Goal: Task Accomplishment & Management: Complete application form

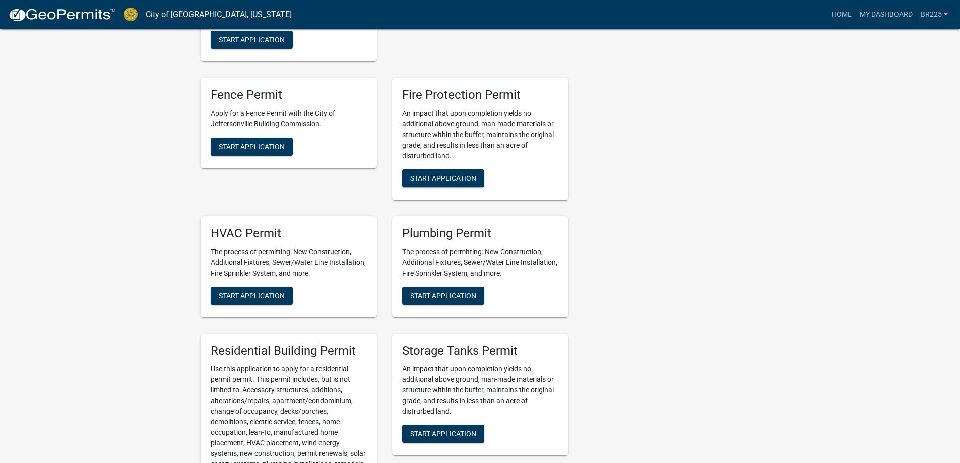
scroll to position [403, 0]
click at [240, 297] on span "Start Application" at bounding box center [252, 295] width 66 height 8
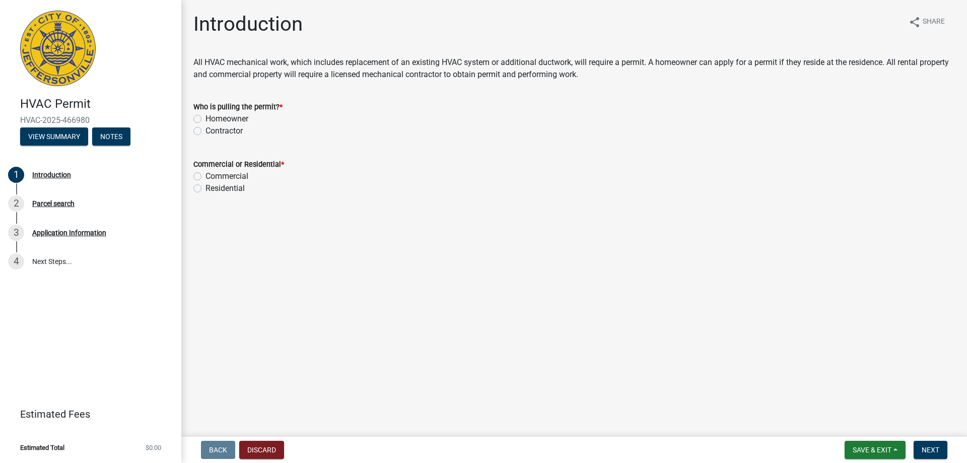
click at [206, 129] on label "Contractor" at bounding box center [224, 131] width 37 height 12
click at [206, 129] on input "Contractor" at bounding box center [209, 128] width 7 height 7
radio input "true"
click at [206, 188] on label "Residential" at bounding box center [225, 188] width 39 height 12
click at [206, 188] on input "Residential" at bounding box center [209, 185] width 7 height 7
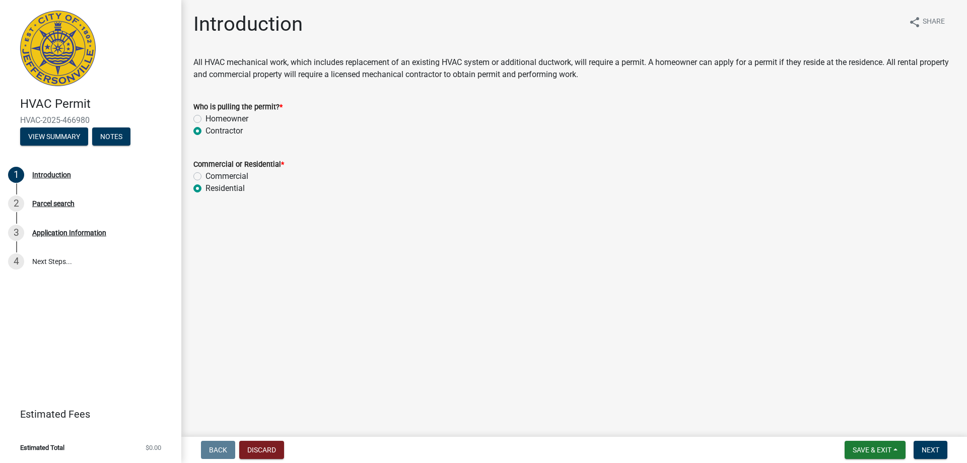
radio input "true"
click at [930, 451] on span "Next" at bounding box center [931, 450] width 18 height 8
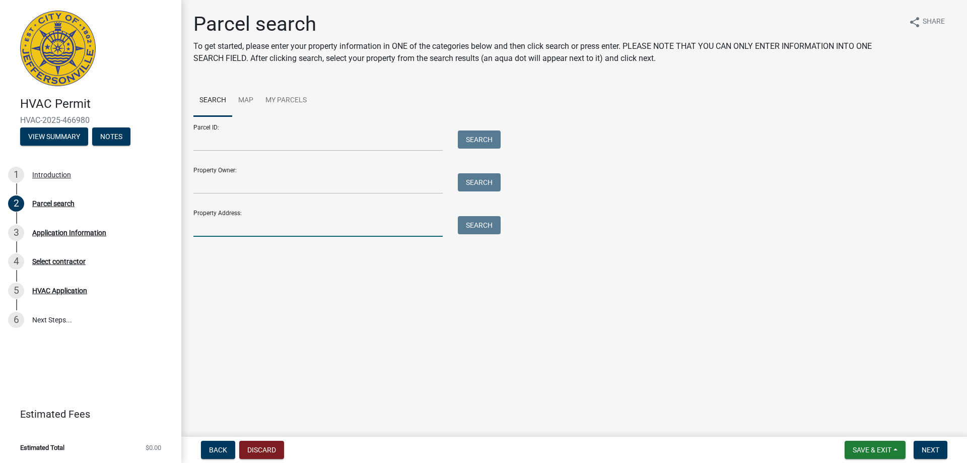
click at [250, 229] on input "Property Address:" at bounding box center [317, 226] width 249 height 21
type input "[STREET_ADDRESS]"
click at [466, 226] on button "Search" at bounding box center [479, 225] width 43 height 18
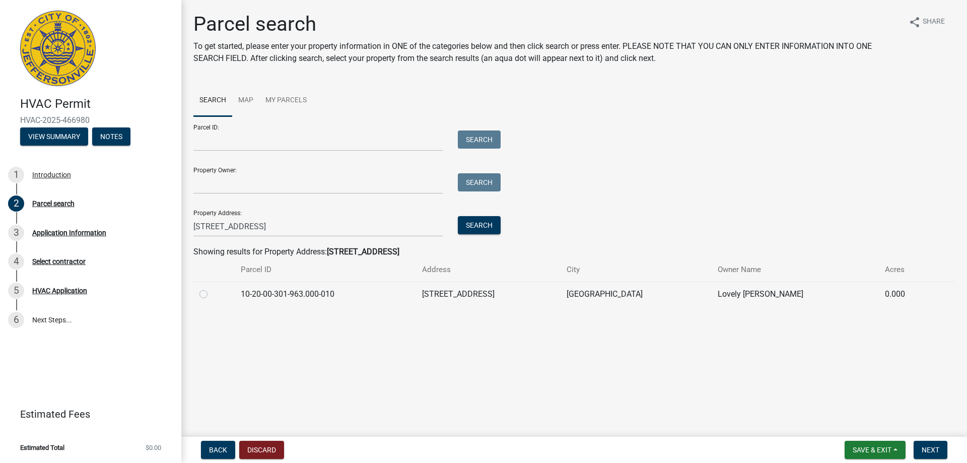
click at [212, 288] on label at bounding box center [212, 288] width 0 height 0
click at [212, 294] on input "radio" at bounding box center [215, 291] width 7 height 7
radio input "true"
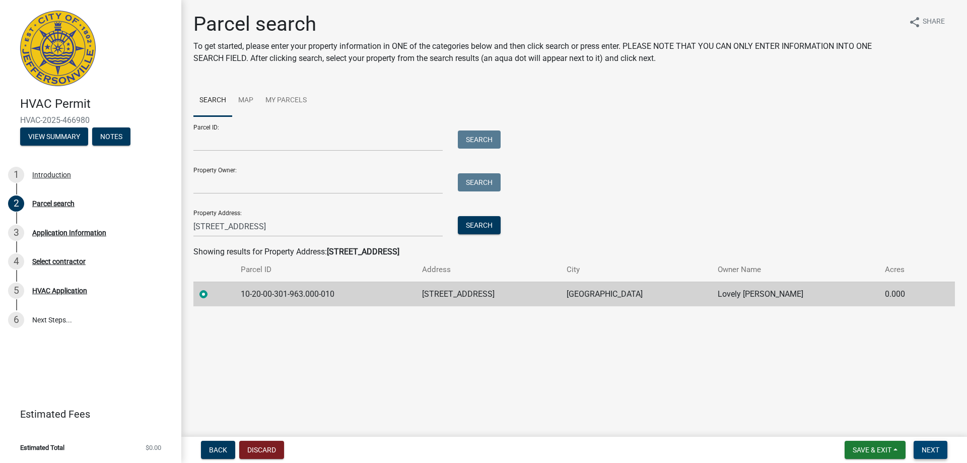
click at [930, 450] on span "Next" at bounding box center [931, 450] width 18 height 8
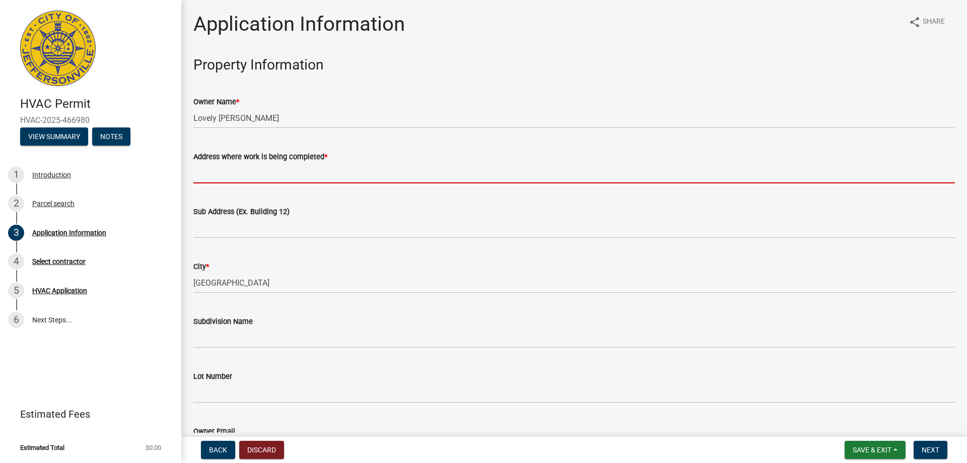
click at [278, 176] on input "Address where work is being completed *" at bounding box center [574, 173] width 762 height 21
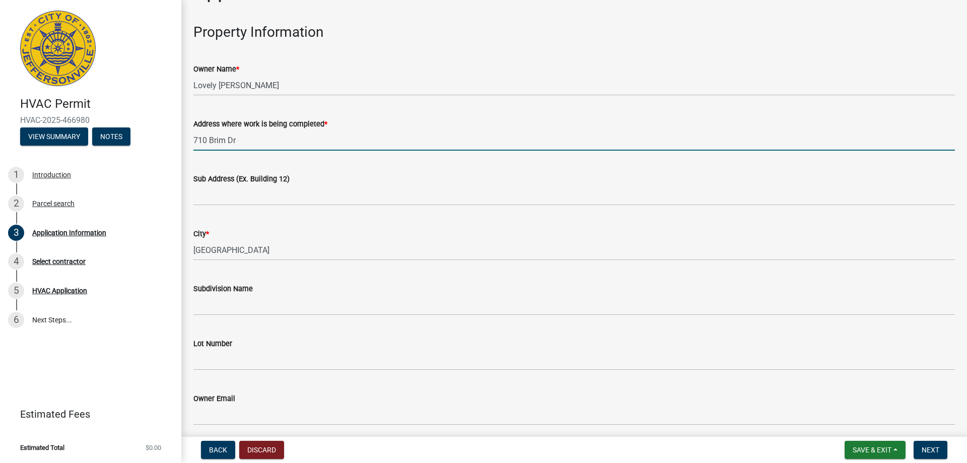
scroll to position [50, 0]
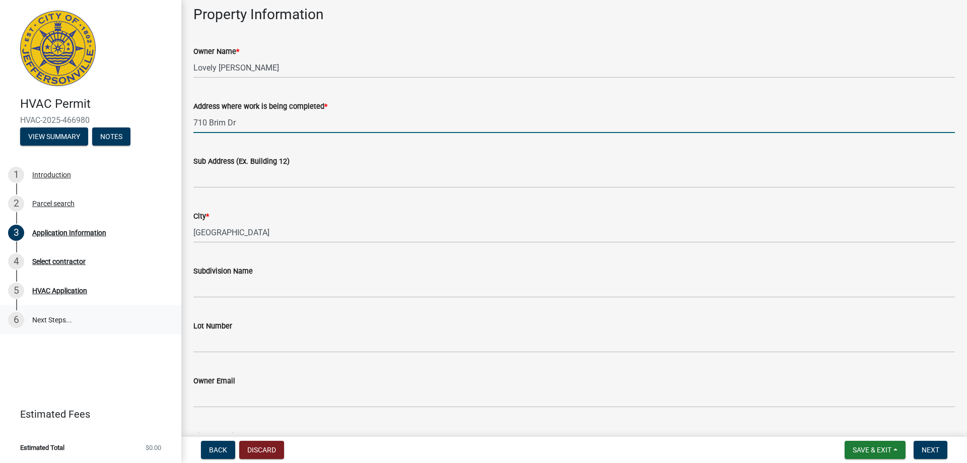
type input "710 Brim Dr"
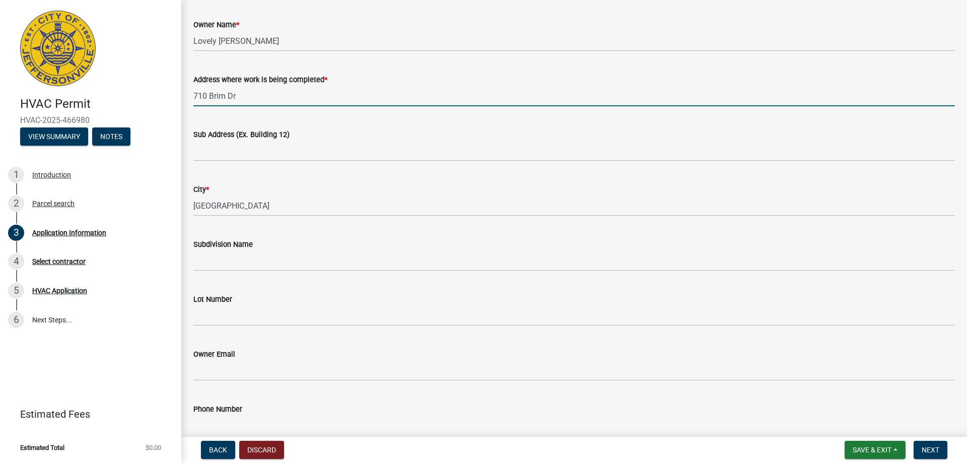
scroll to position [101, 0]
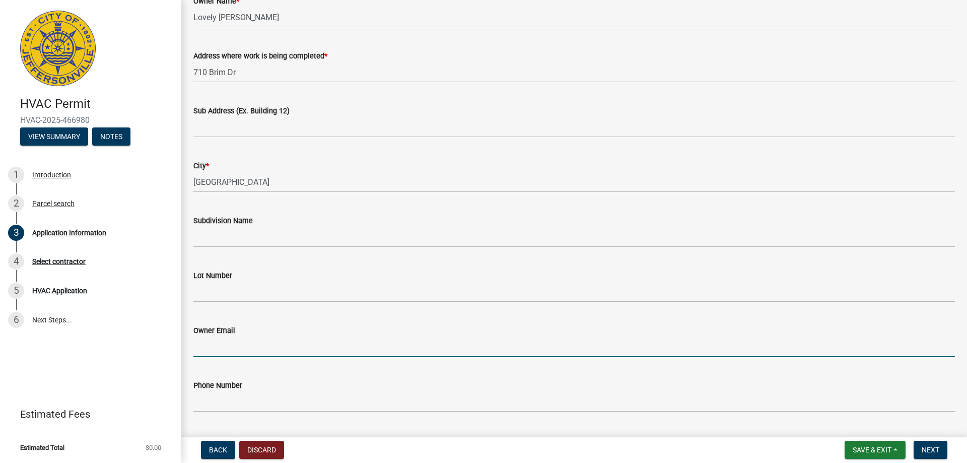
click at [223, 352] on input "Owner Email" at bounding box center [574, 347] width 762 height 21
type input "[EMAIL_ADDRESS][DOMAIN_NAME]"
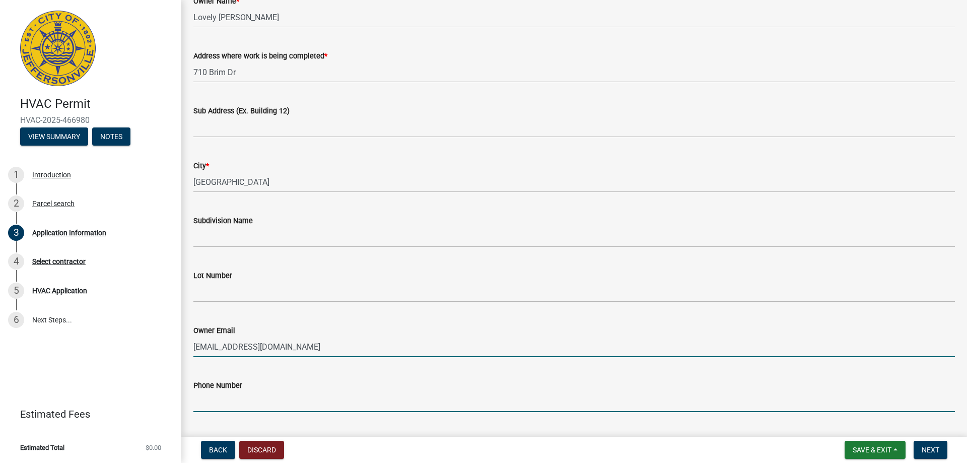
click at [230, 406] on input "Phone Number" at bounding box center [574, 401] width 762 height 21
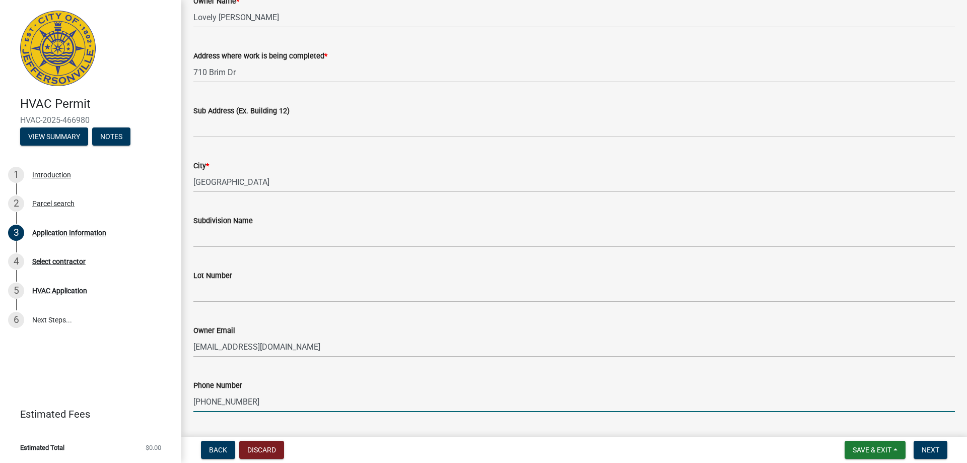
scroll to position [252, 0]
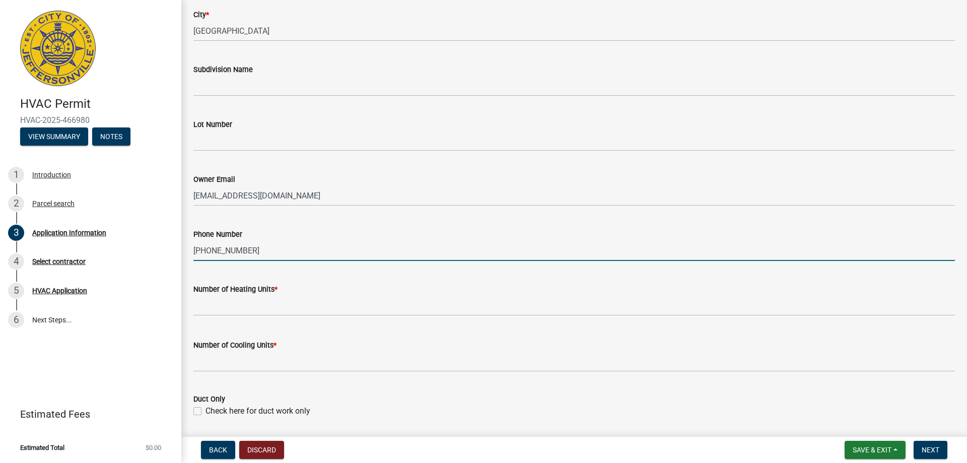
type input "[PHONE_NUMBER]"
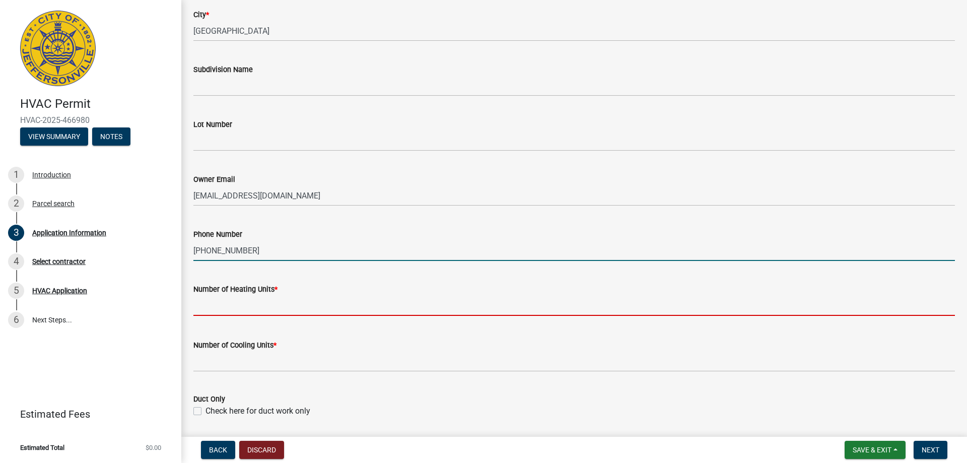
click at [253, 307] on input "text" at bounding box center [574, 305] width 762 height 21
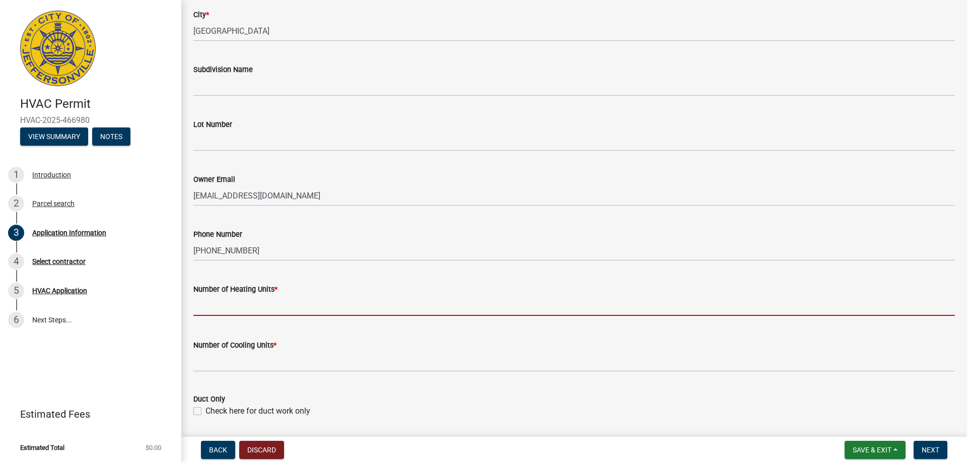
type input "1"
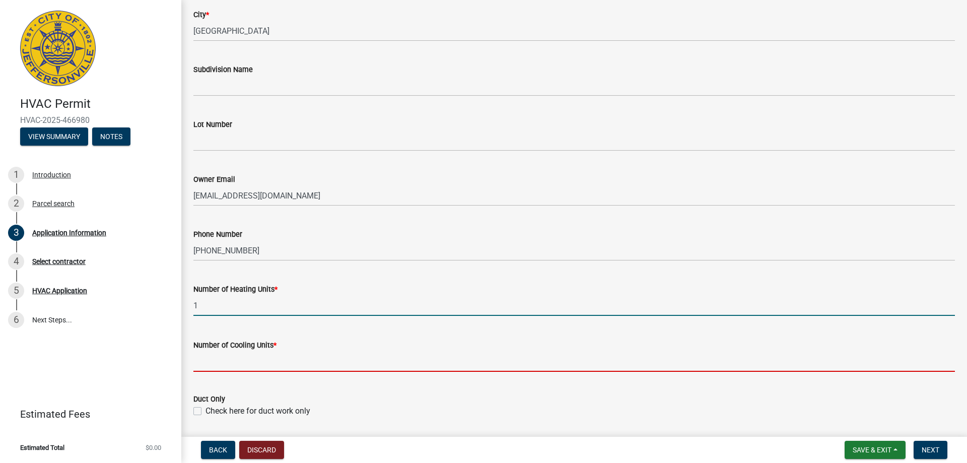
click at [248, 367] on input "text" at bounding box center [574, 361] width 762 height 21
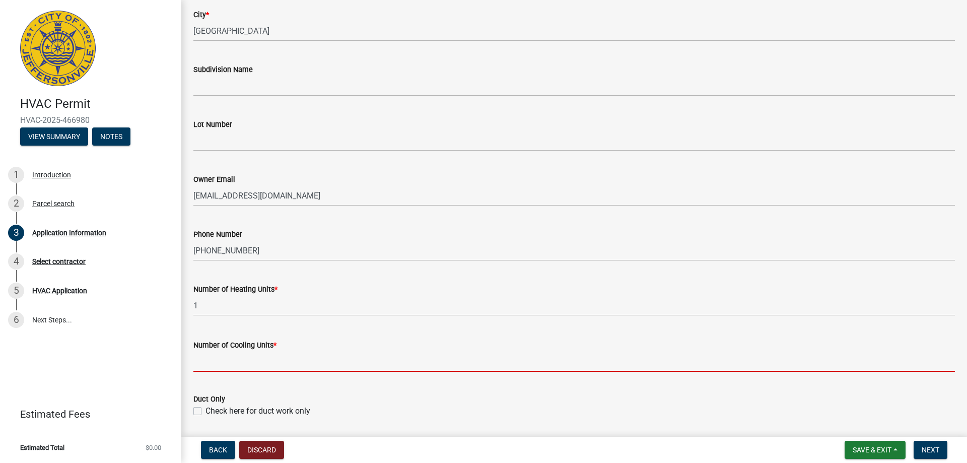
type input "1"
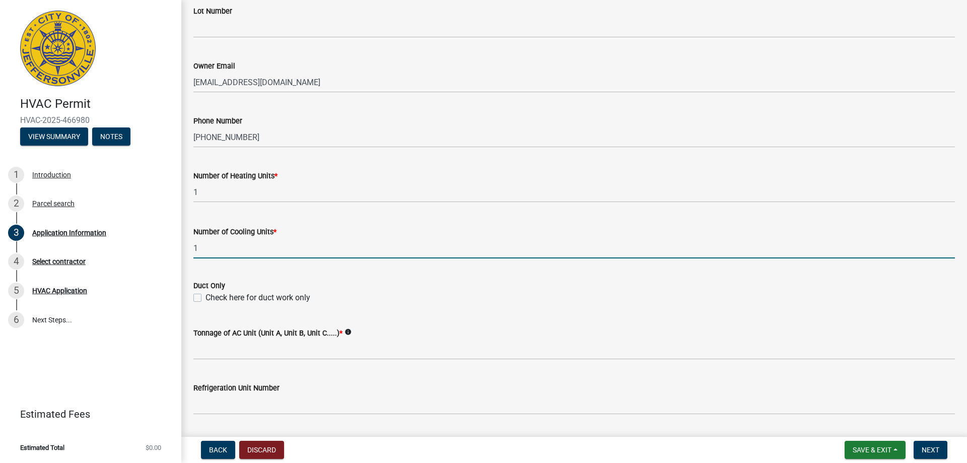
scroll to position [403, 0]
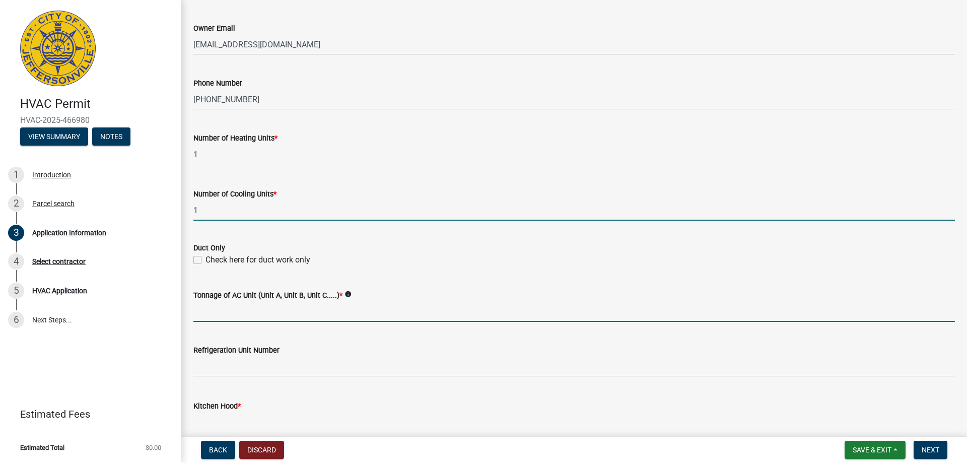
click at [297, 314] on input "Tonnage of AC Unit (Unit A, Unit B, Unit C.....) *" at bounding box center [574, 311] width 762 height 21
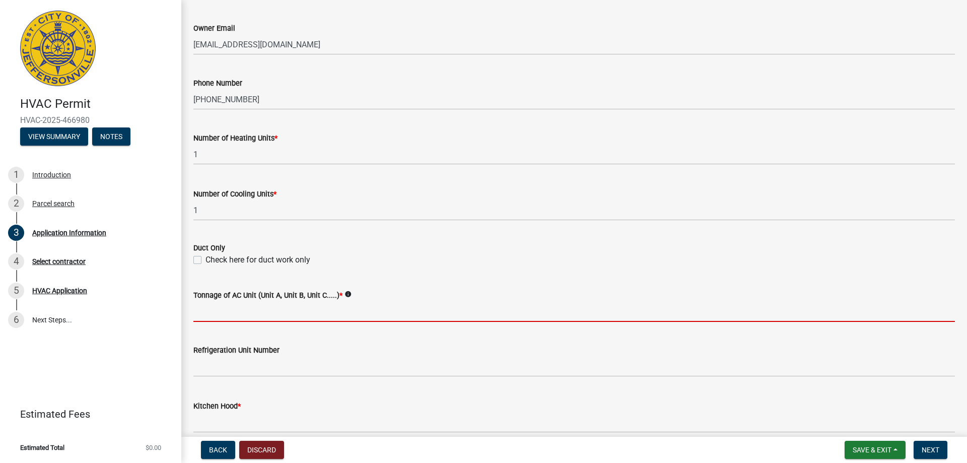
type input "2 1/2 ton"
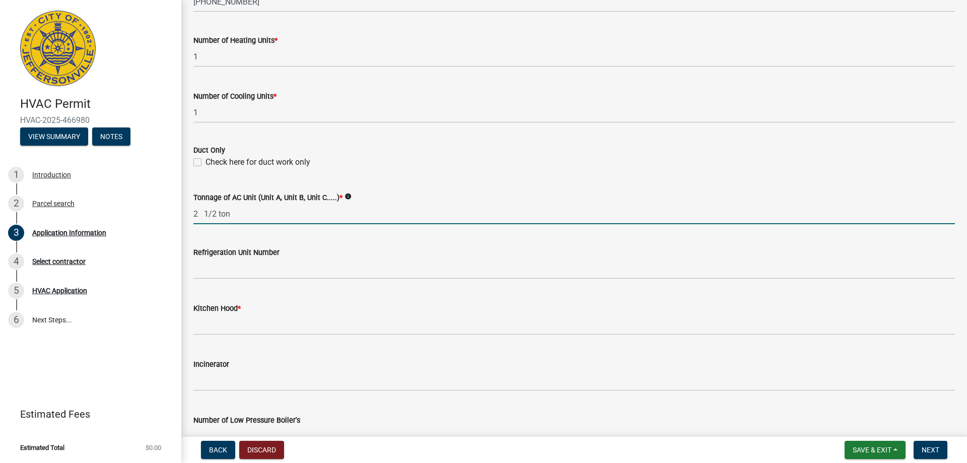
scroll to position [504, 0]
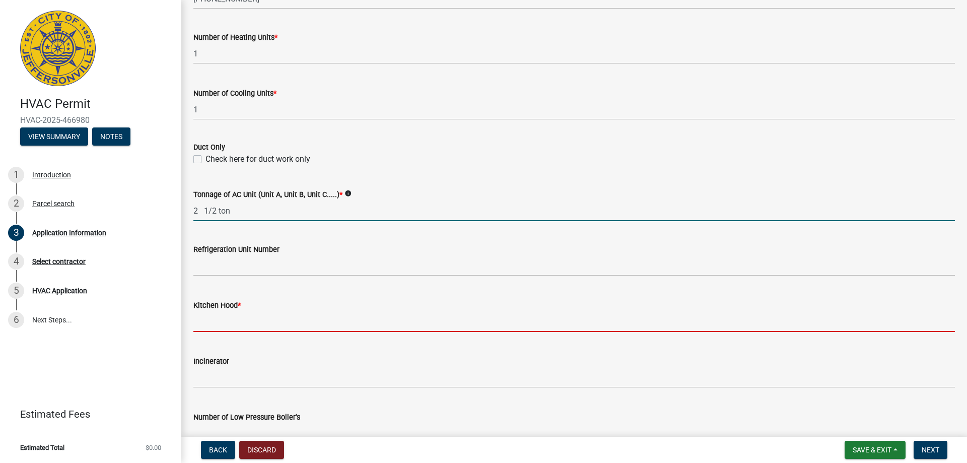
click at [253, 324] on input "text" at bounding box center [574, 321] width 762 height 21
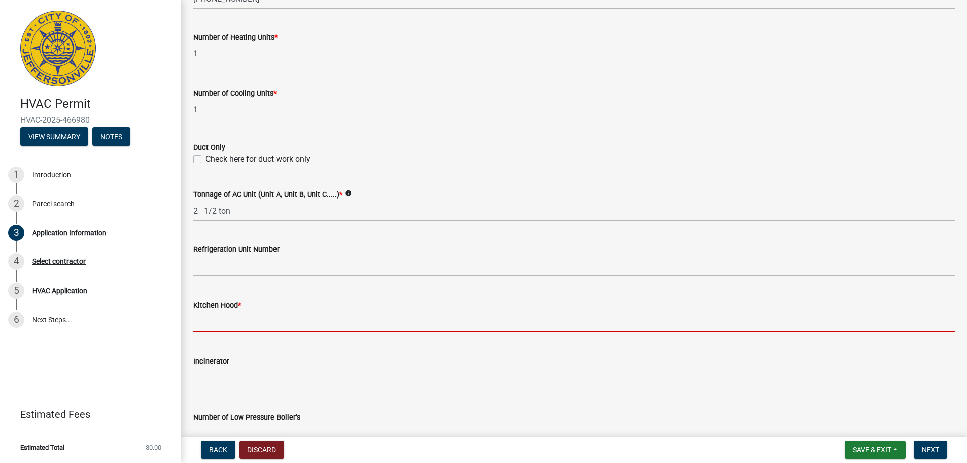
type input "0"
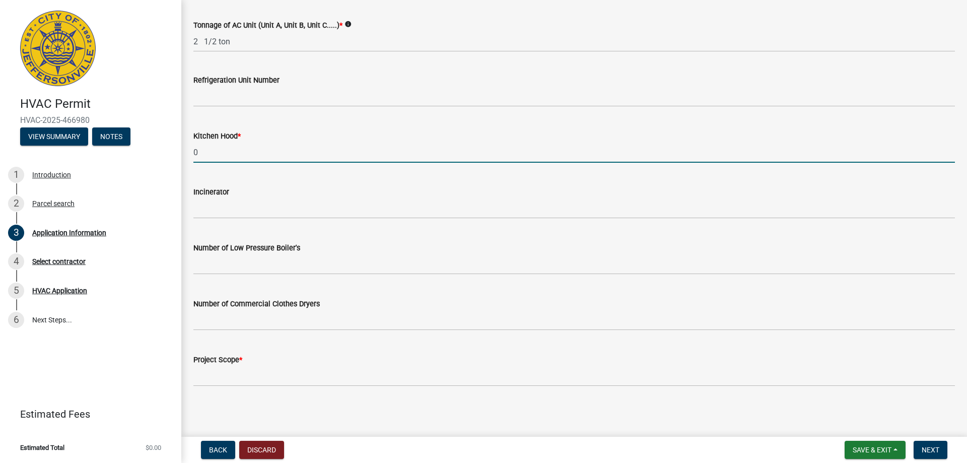
scroll to position [674, 0]
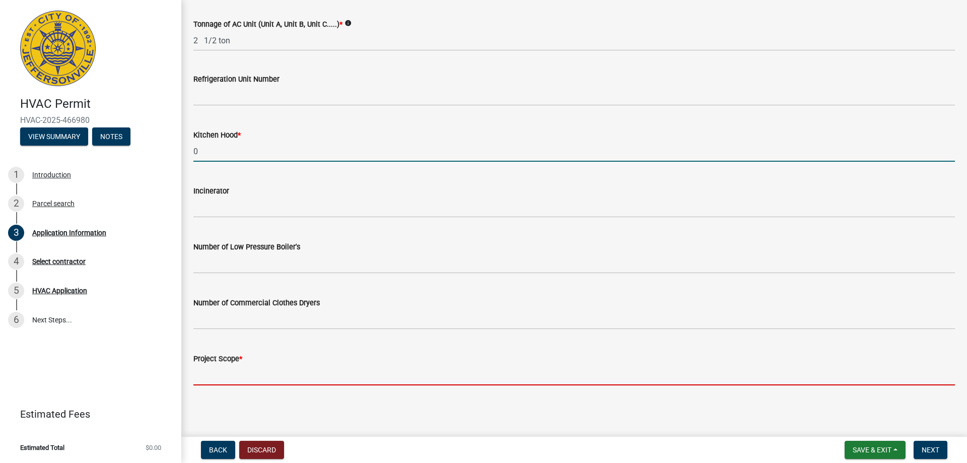
click at [252, 375] on input "Project Scope *" at bounding box center [574, 375] width 762 height 21
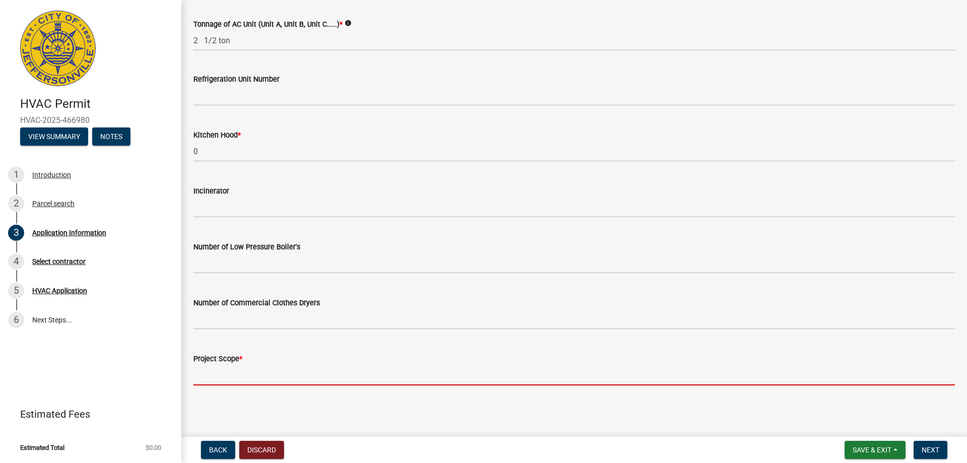
type input "replace furnace and ac"
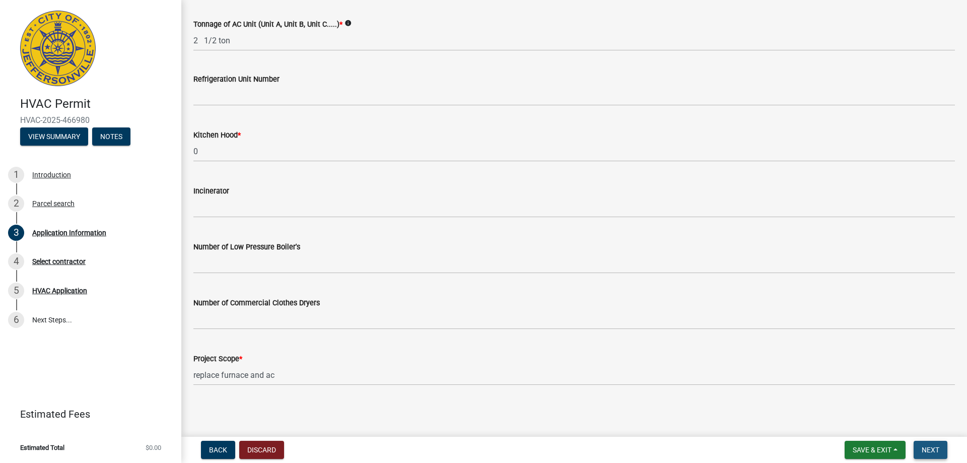
click at [930, 453] on span "Next" at bounding box center [931, 450] width 18 height 8
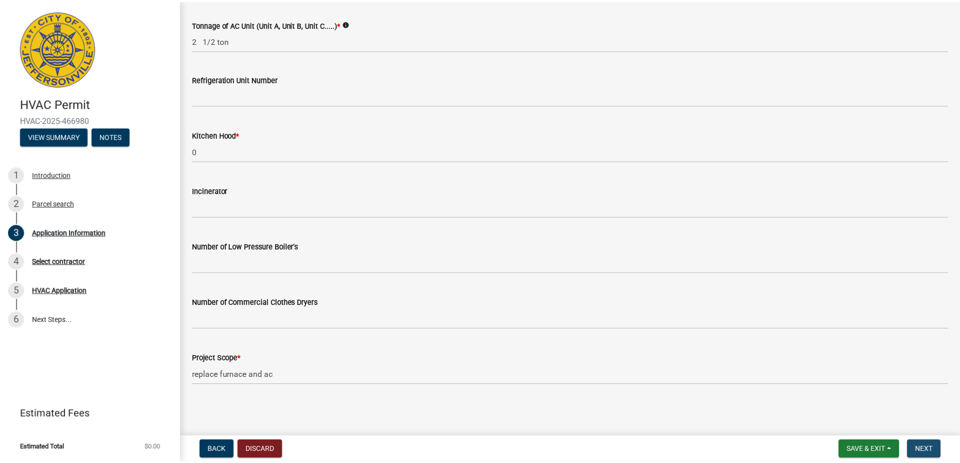
scroll to position [0, 0]
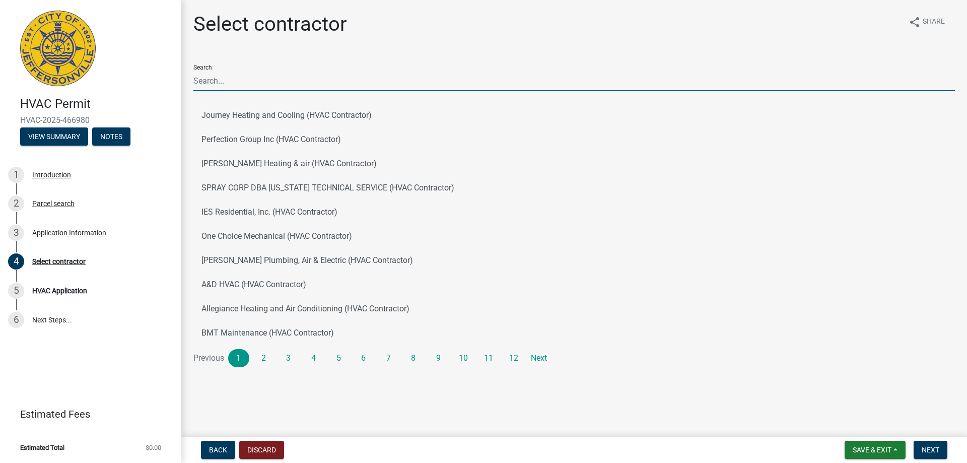
click at [249, 78] on input "Search" at bounding box center [574, 81] width 762 height 21
type input "BJ"
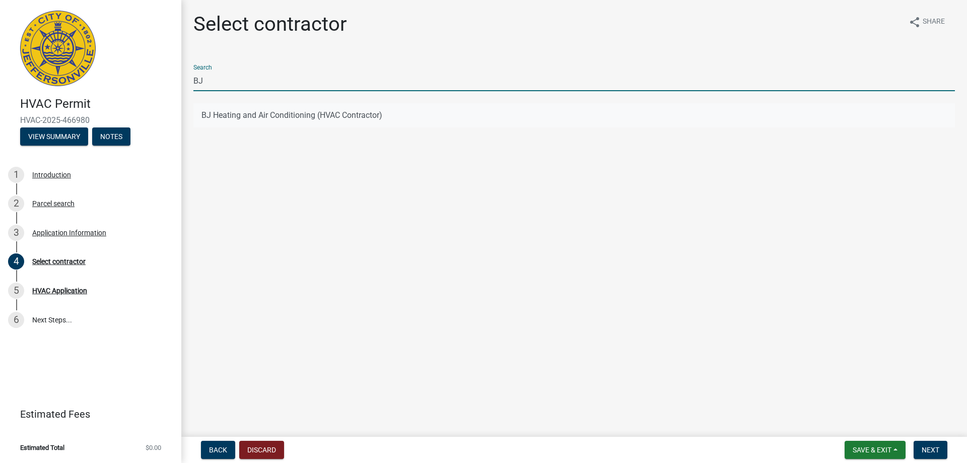
click at [263, 117] on button "BJ Heating and Air Conditioning (HVAC Contractor)" at bounding box center [574, 115] width 762 height 24
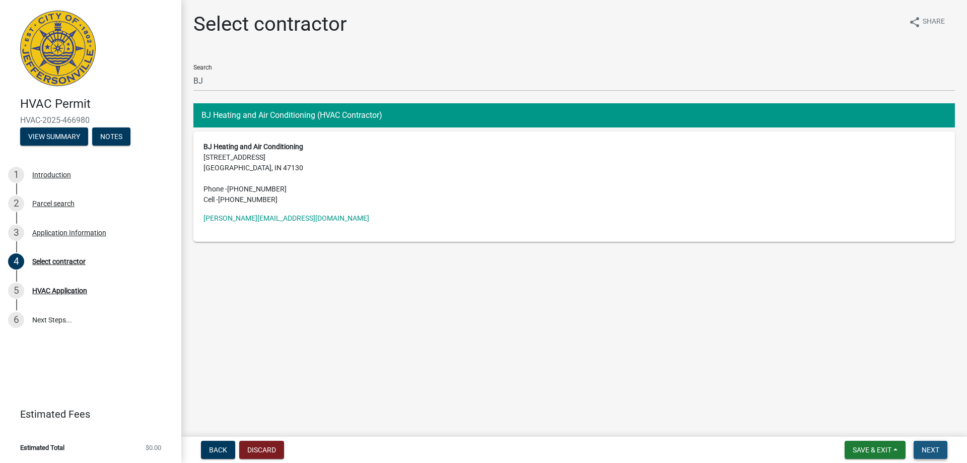
click at [933, 452] on span "Next" at bounding box center [931, 450] width 18 height 8
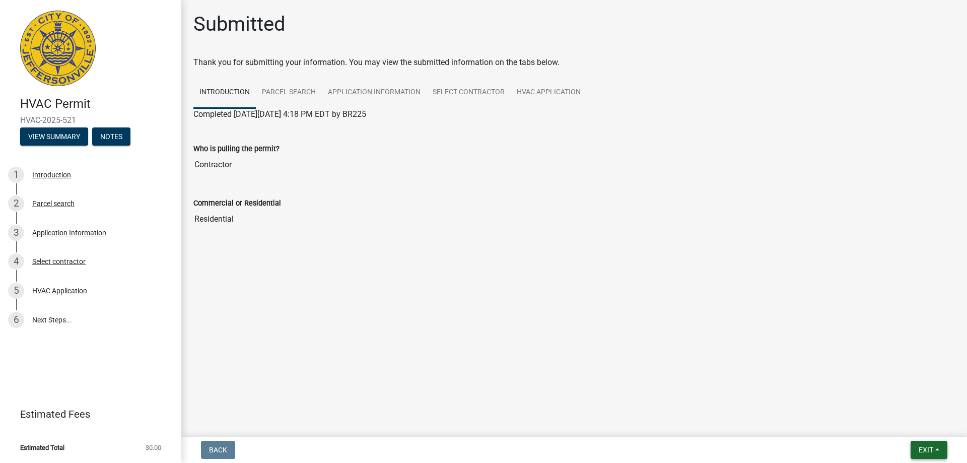
click at [934, 450] on button "Exit" at bounding box center [929, 450] width 37 height 18
click at [899, 420] on button "Save & Exit" at bounding box center [907, 424] width 81 height 24
